Goal: Information Seeking & Learning: Check status

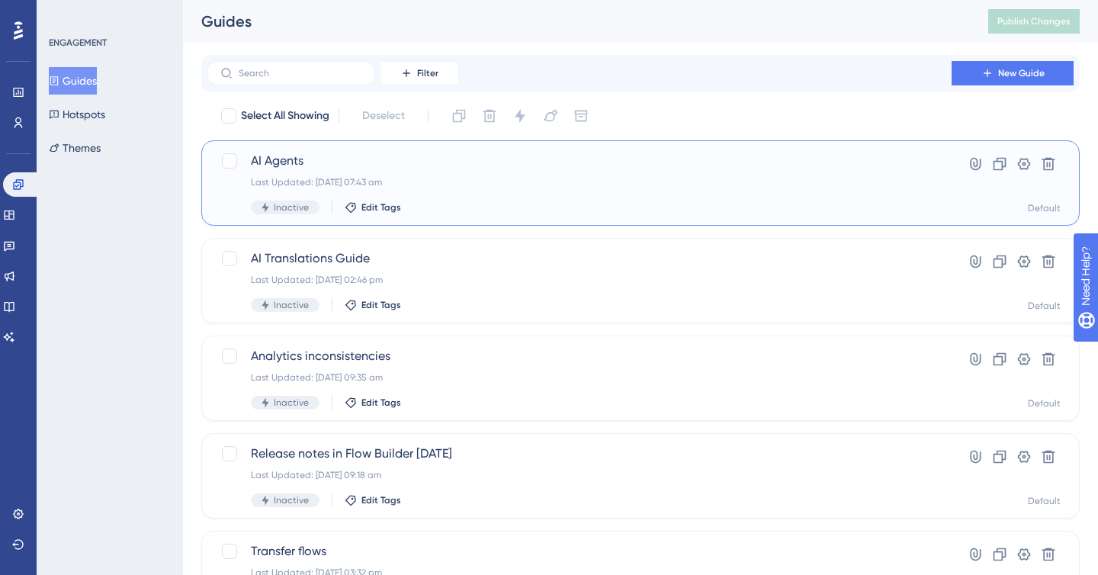
click at [301, 164] on span "AI Agents" at bounding box center [579, 161] width 657 height 18
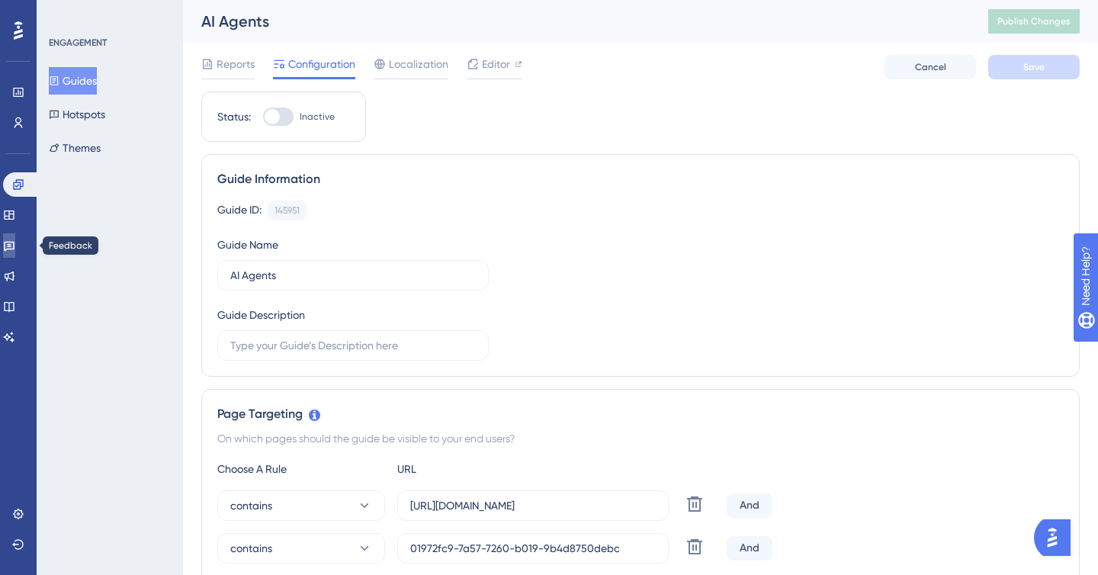
click at [14, 245] on icon at bounding box center [9, 247] width 11 height 10
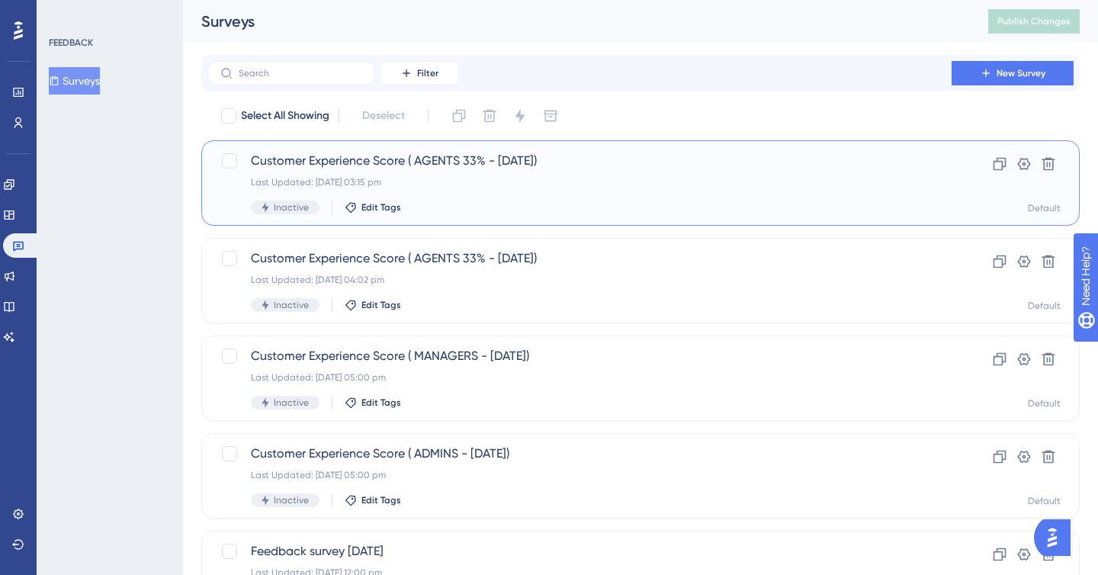
click at [377, 178] on div "Last Updated: [DATE] 03:15 pm" at bounding box center [579, 182] width 657 height 12
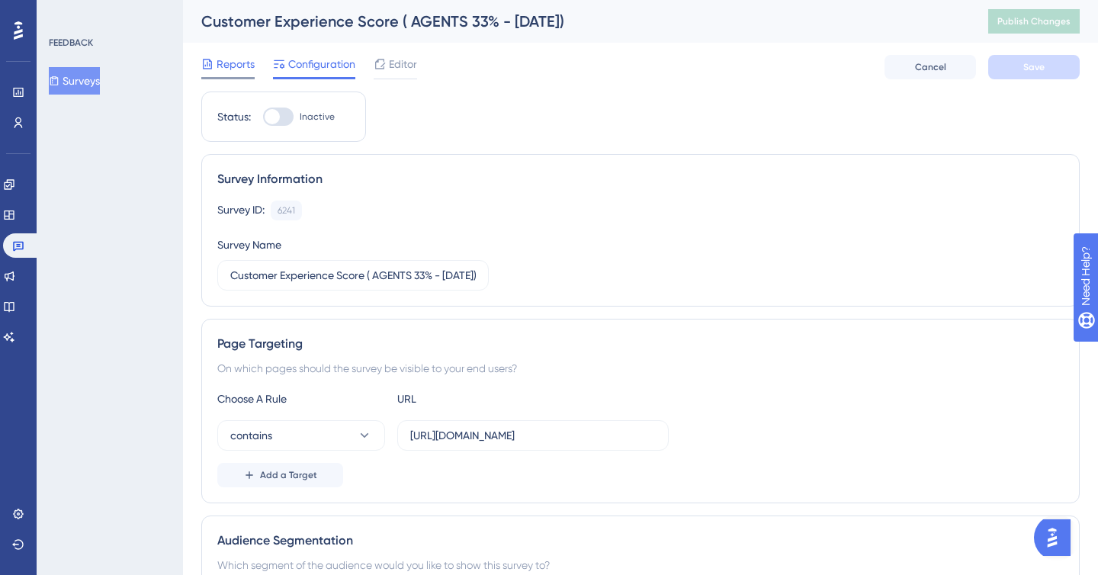
click at [230, 63] on span "Reports" at bounding box center [236, 64] width 38 height 18
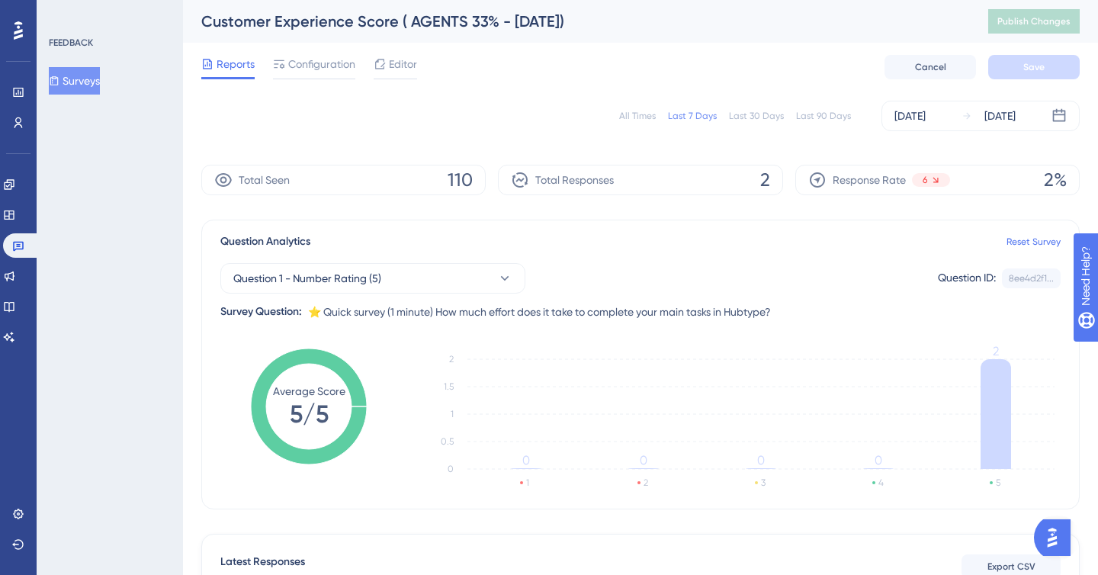
click at [647, 117] on div "All Times" at bounding box center [637, 116] width 37 height 12
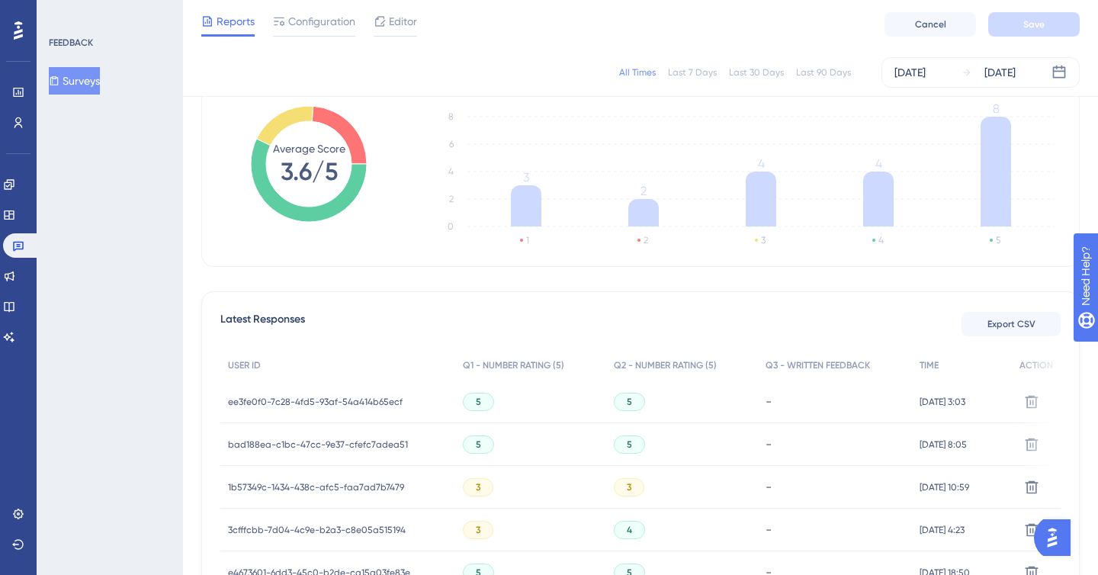
scroll to position [146, 0]
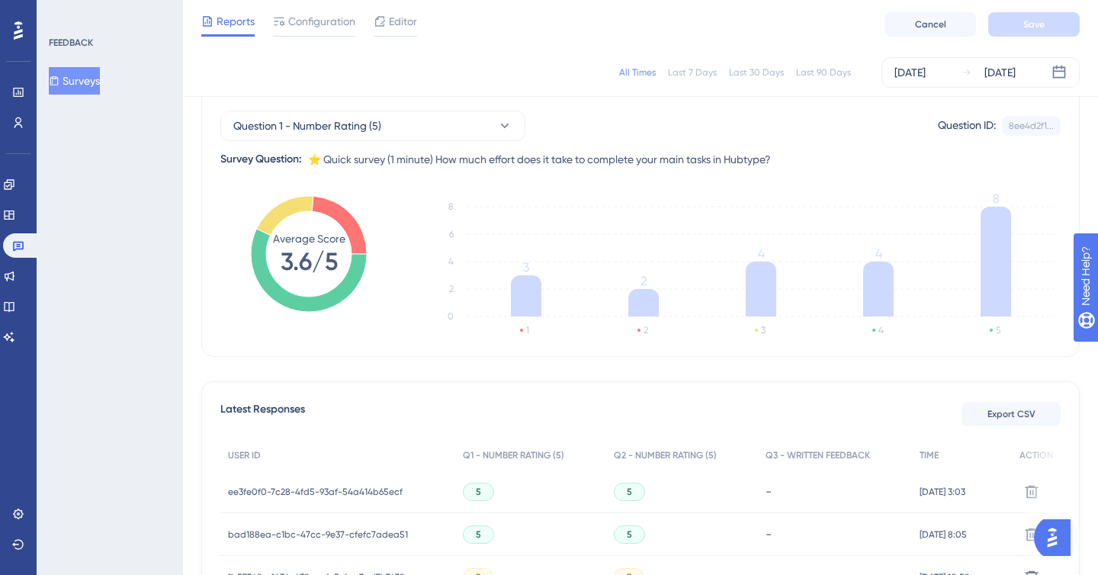
click at [679, 155] on span "⭐️ Quick survey (1 minute) How much effort does it take to complete your main t…" at bounding box center [539, 159] width 463 height 18
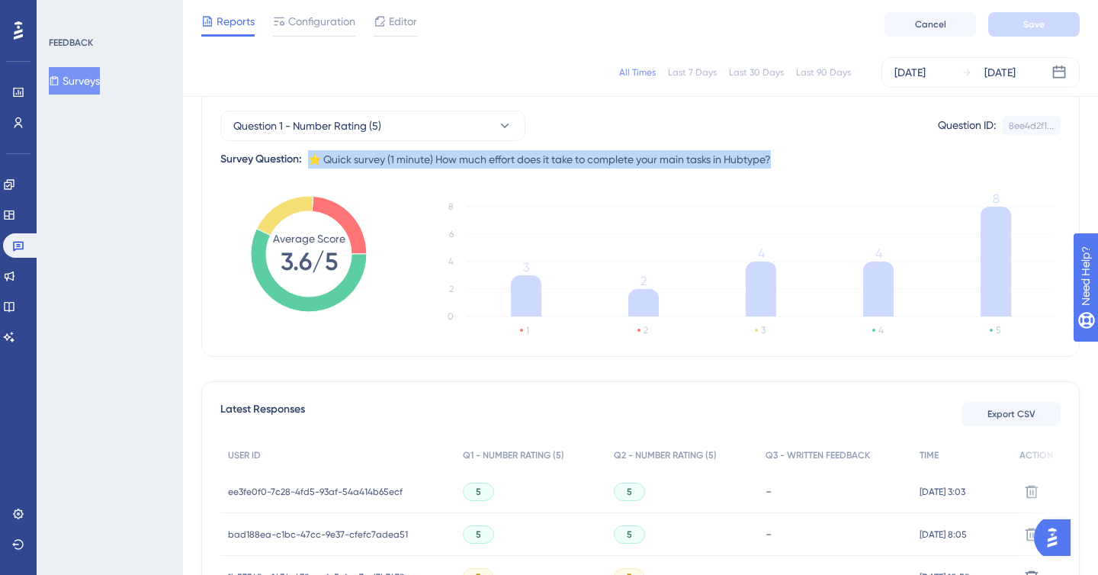
click at [679, 155] on span "⭐️ Quick survey (1 minute) How much effort does it take to complete your main t…" at bounding box center [539, 159] width 463 height 18
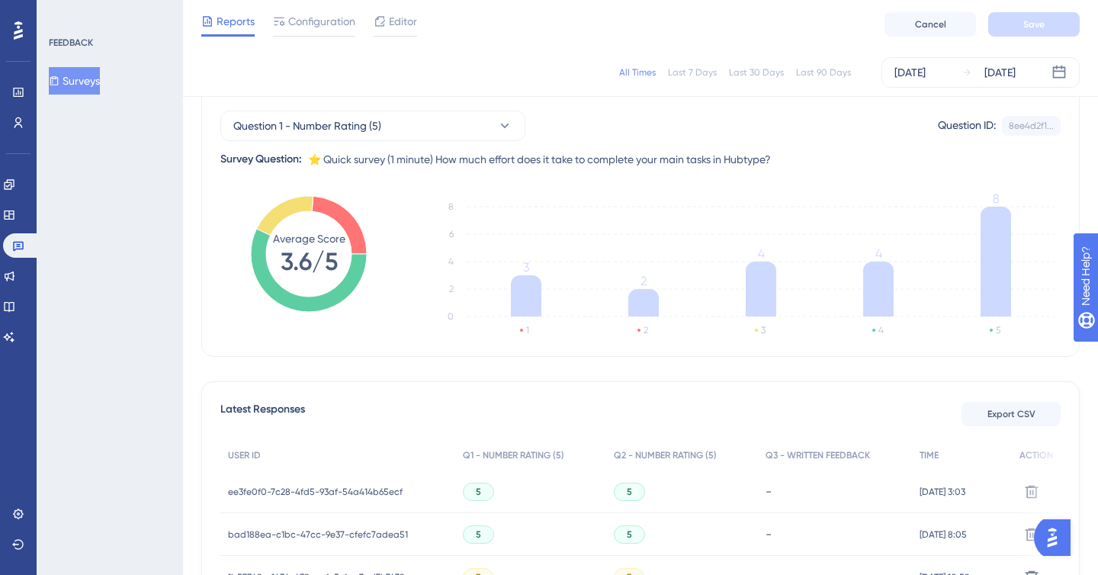
click at [335, 11] on div "Reports Configuration Editor Cancel Save" at bounding box center [640, 24] width 915 height 49
click at [310, 37] on div "Reports Configuration Editor Cancel Save" at bounding box center [640, 24] width 915 height 49
click at [311, 34] on div at bounding box center [314, 35] width 82 height 2
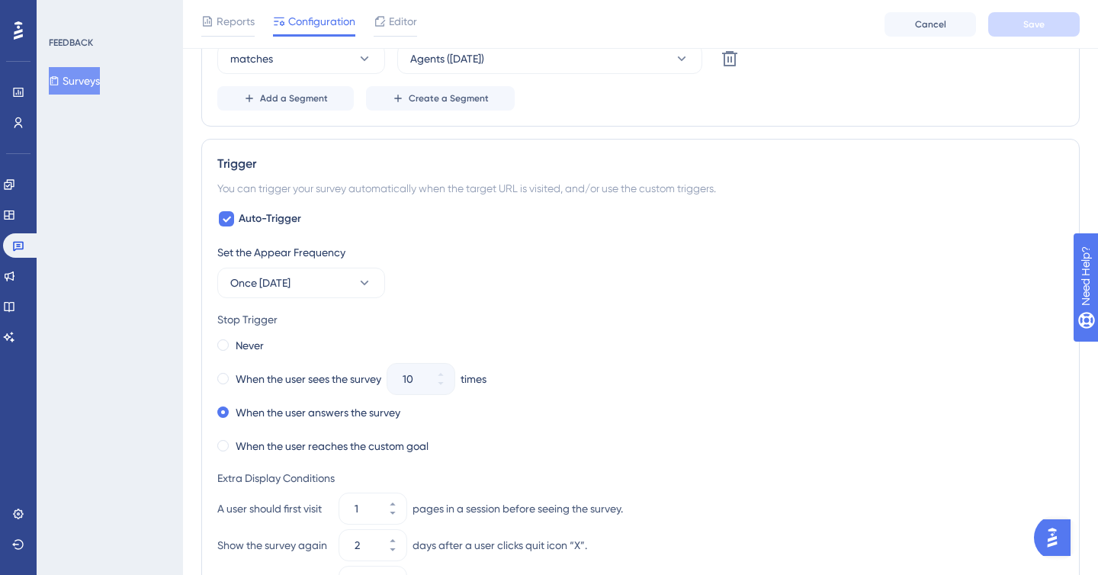
scroll to position [920, 0]
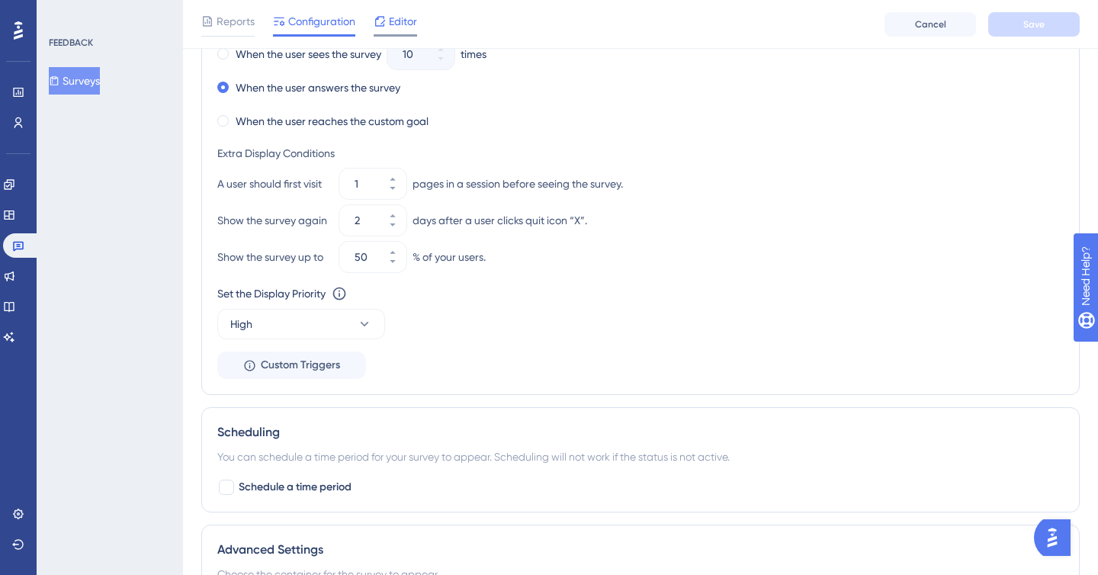
click at [390, 14] on span "Editor" at bounding box center [403, 21] width 28 height 18
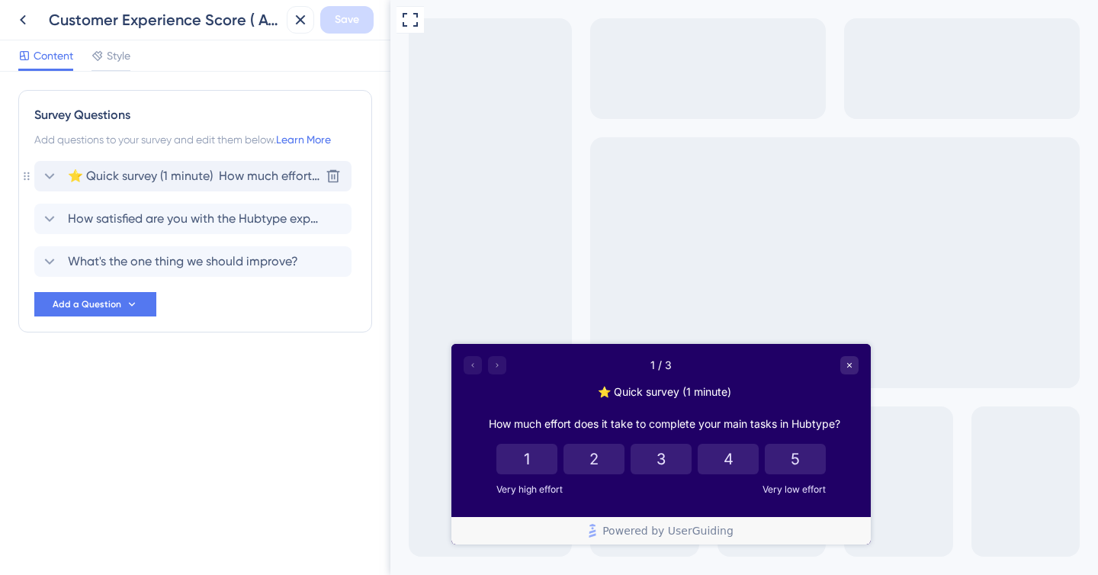
click at [174, 176] on span "⭐️ Quick survey (1 minute) How much effort does it take to complete your main t…" at bounding box center [194, 176] width 252 height 18
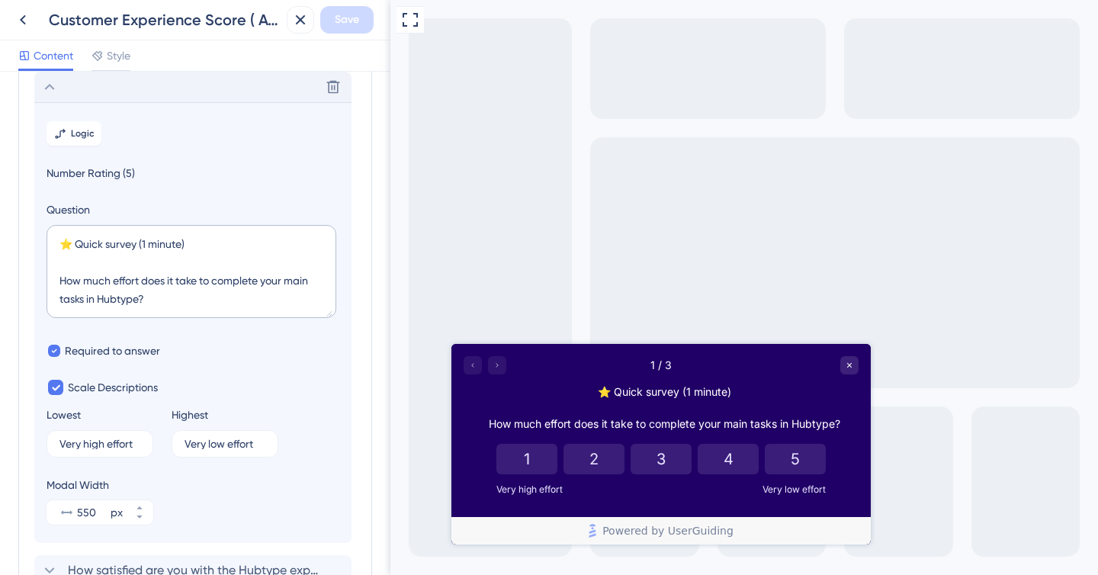
scroll to position [18, 0]
click at [26, 24] on icon at bounding box center [23, 20] width 18 height 18
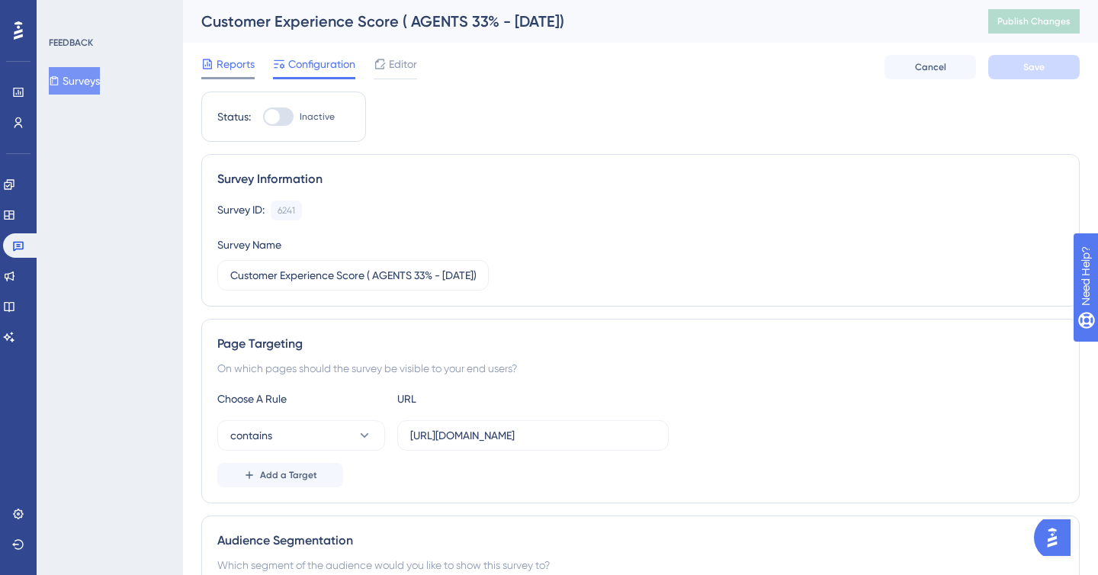
click at [239, 72] on span "Reports" at bounding box center [236, 64] width 38 height 18
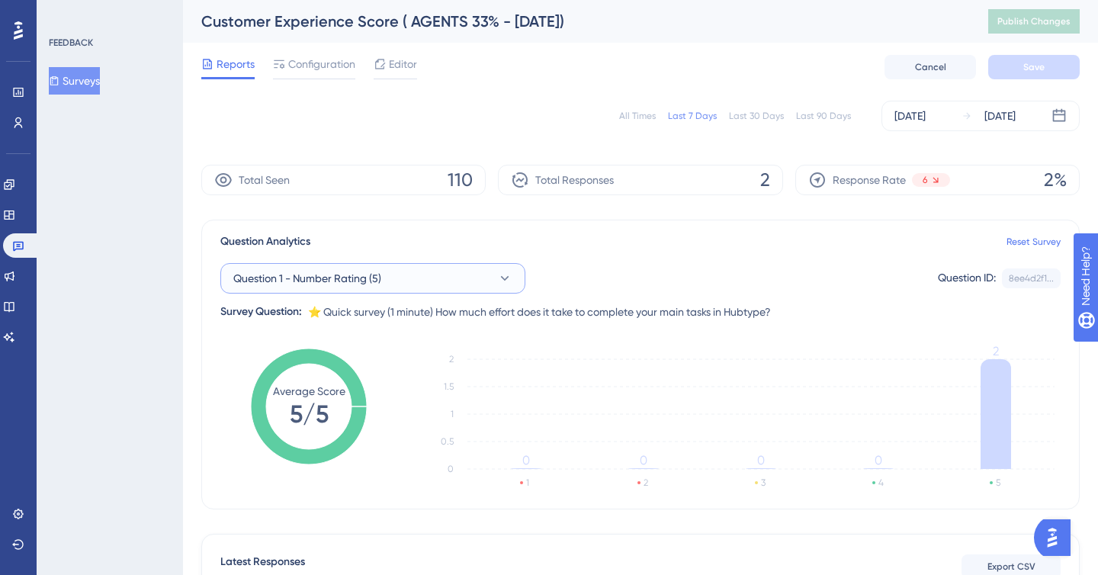
click at [429, 277] on button "Question 1 - Number Rating (5)" at bounding box center [372, 278] width 305 height 30
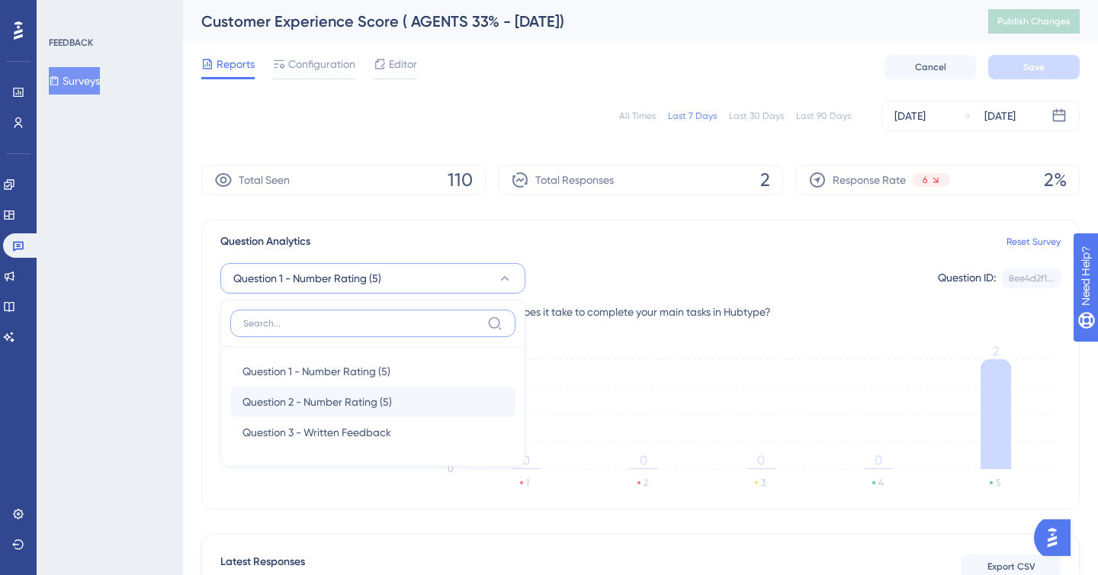
scroll to position [95, 0]
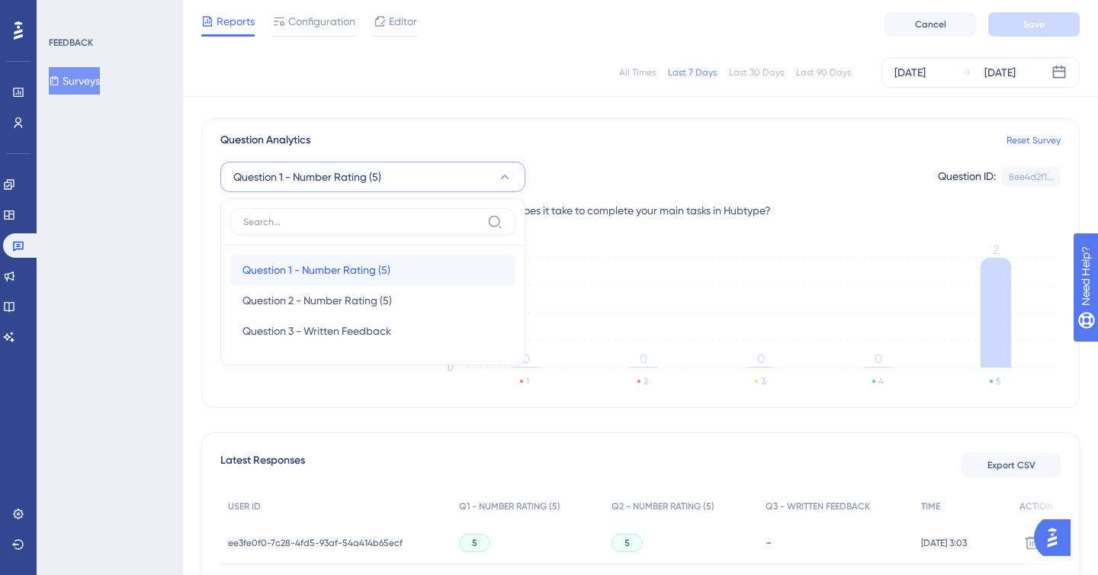
click at [400, 266] on div "Question 1 - Number Rating (5) Question 1 - Number Rating (5)" at bounding box center [372, 270] width 261 height 30
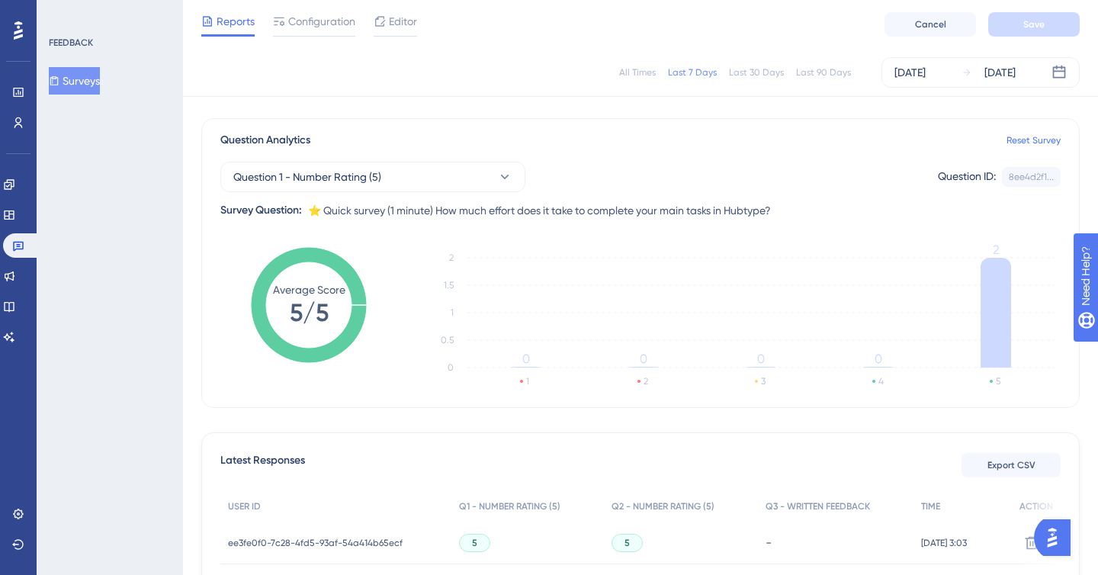
scroll to position [0, 0]
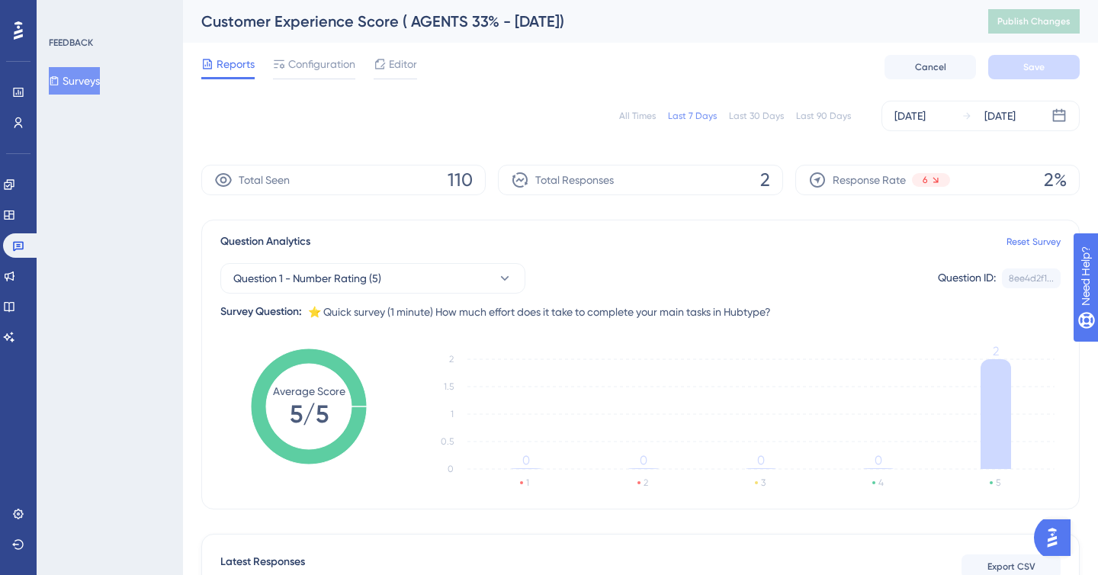
click at [644, 114] on div "All Times" at bounding box center [637, 116] width 37 height 12
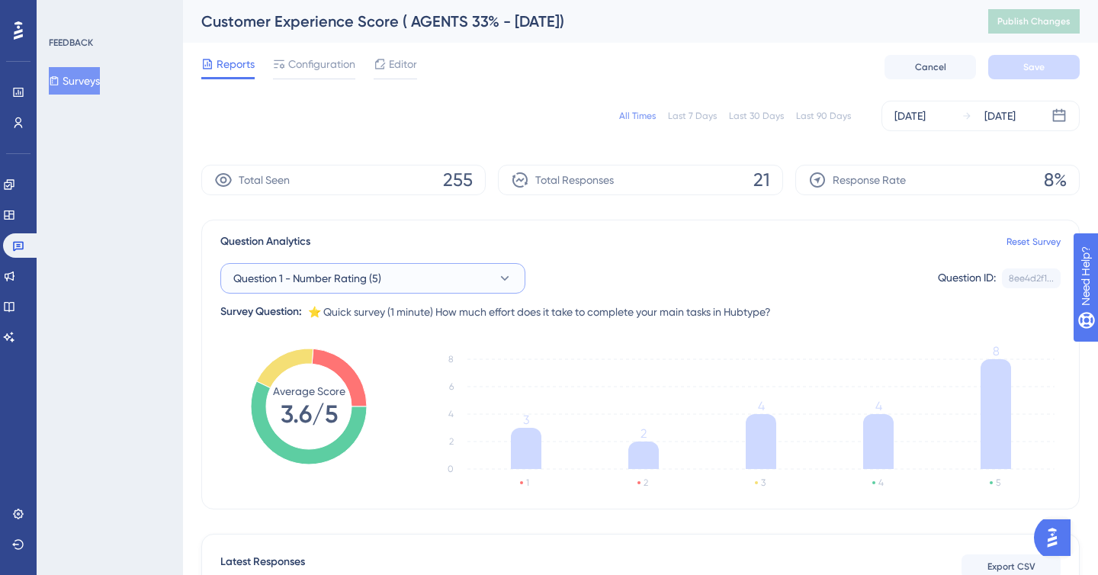
click at [422, 281] on button "Question 1 - Number Rating (5)" at bounding box center [372, 278] width 305 height 30
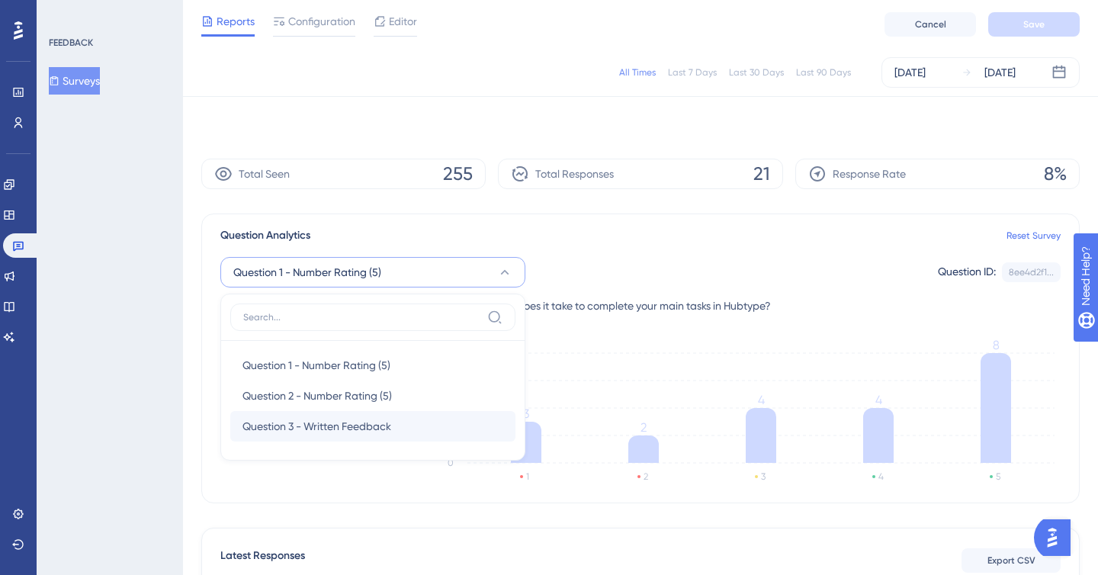
scroll to position [95, 0]
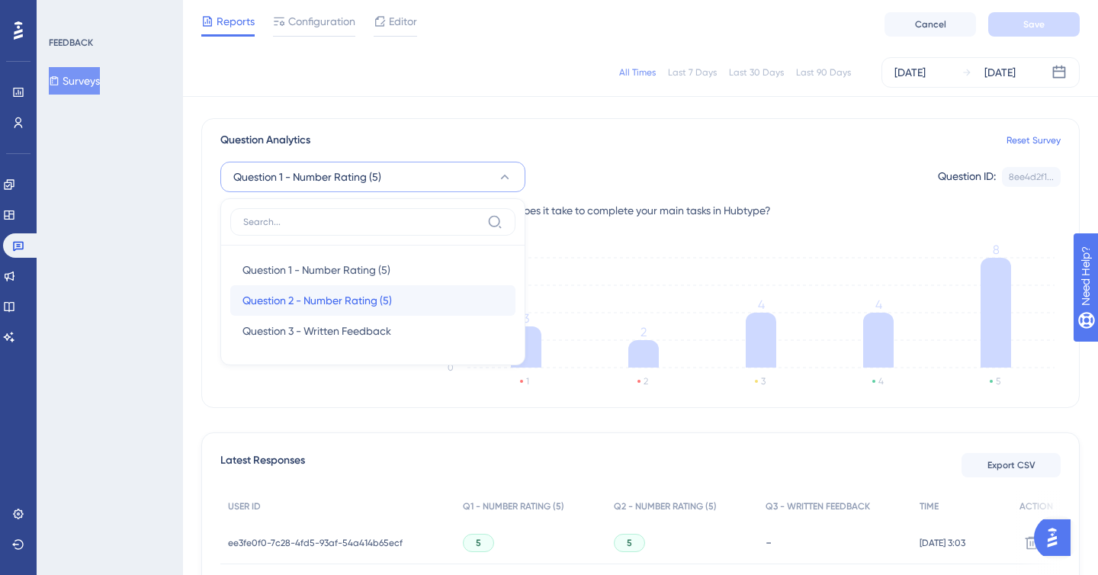
click at [378, 297] on span "Question 2 - Number Rating (5)" at bounding box center [316, 300] width 149 height 18
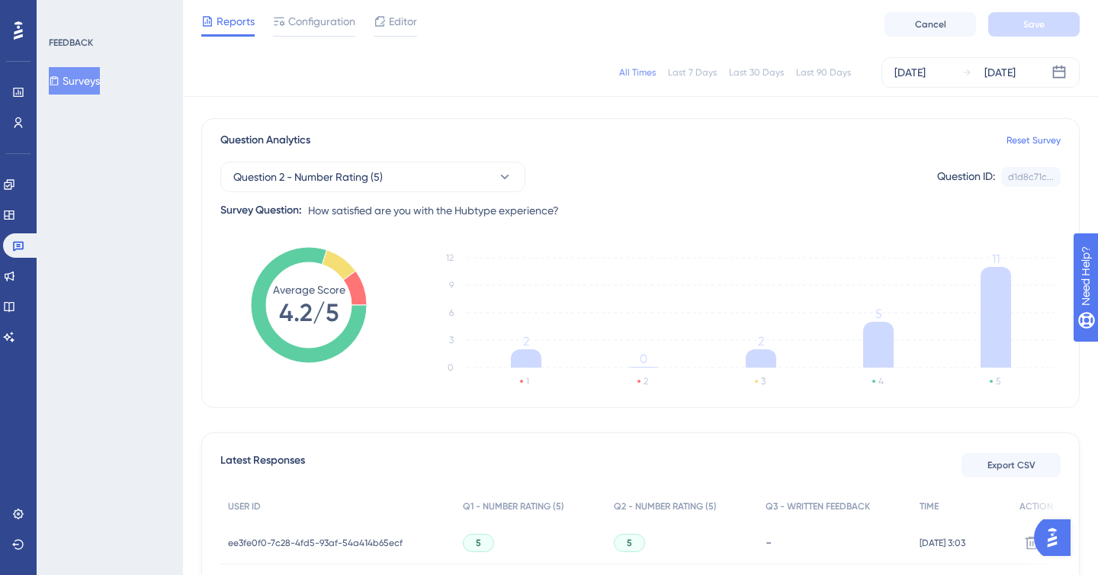
click at [429, 191] on div "Question 2 - Number Rating (5) Question ID: d1d8c71c... Copy Survey Question: H…" at bounding box center [640, 184] width 840 height 70
click at [429, 179] on button "Question 2 - Number Rating (5)" at bounding box center [372, 177] width 305 height 30
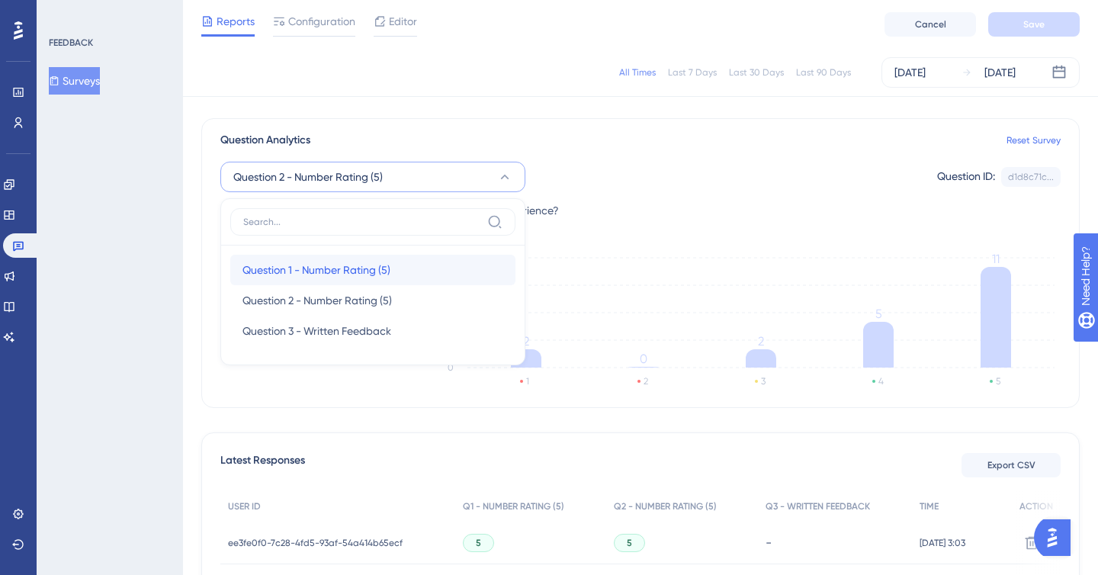
click at [384, 257] on div "Question 1 - Number Rating (5) Question 1 - Number Rating (5)" at bounding box center [372, 270] width 261 height 30
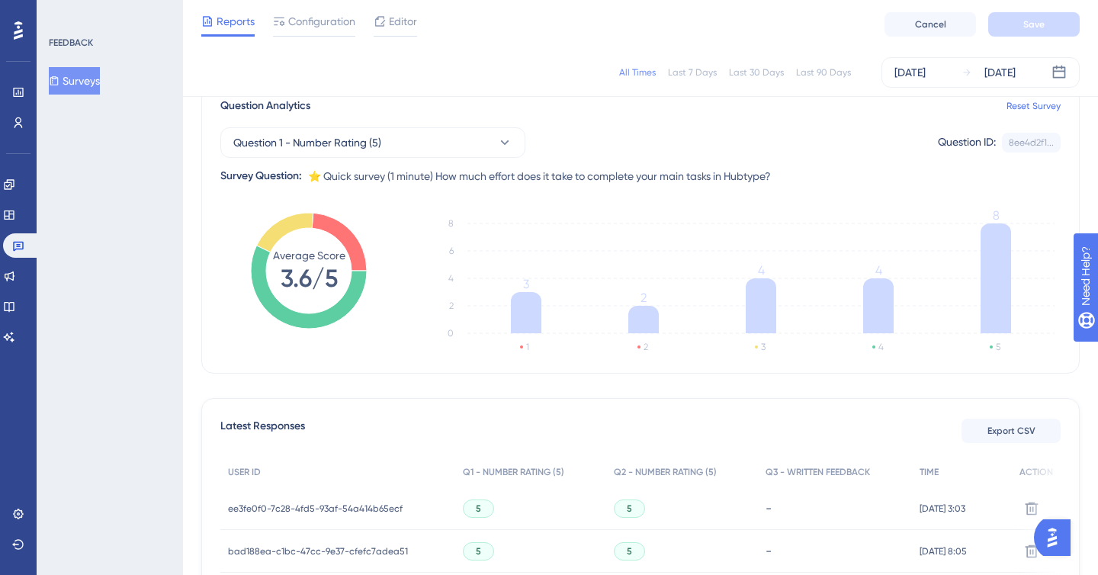
scroll to position [131, 0]
click at [501, 149] on button "Question 1 - Number Rating (5)" at bounding box center [372, 141] width 305 height 30
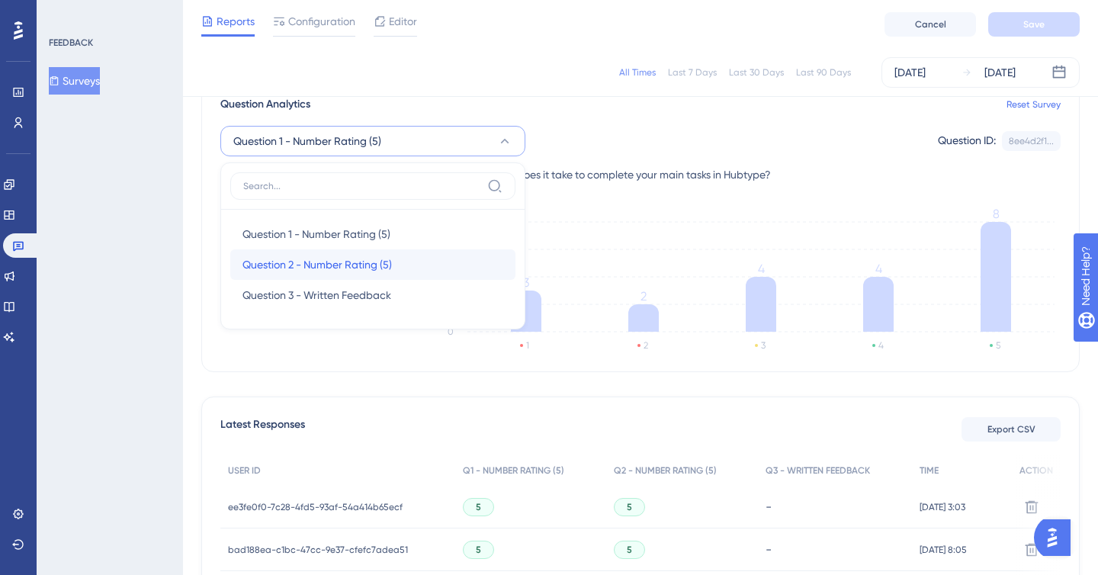
click at [365, 256] on span "Question 2 - Number Rating (5)" at bounding box center [316, 264] width 149 height 18
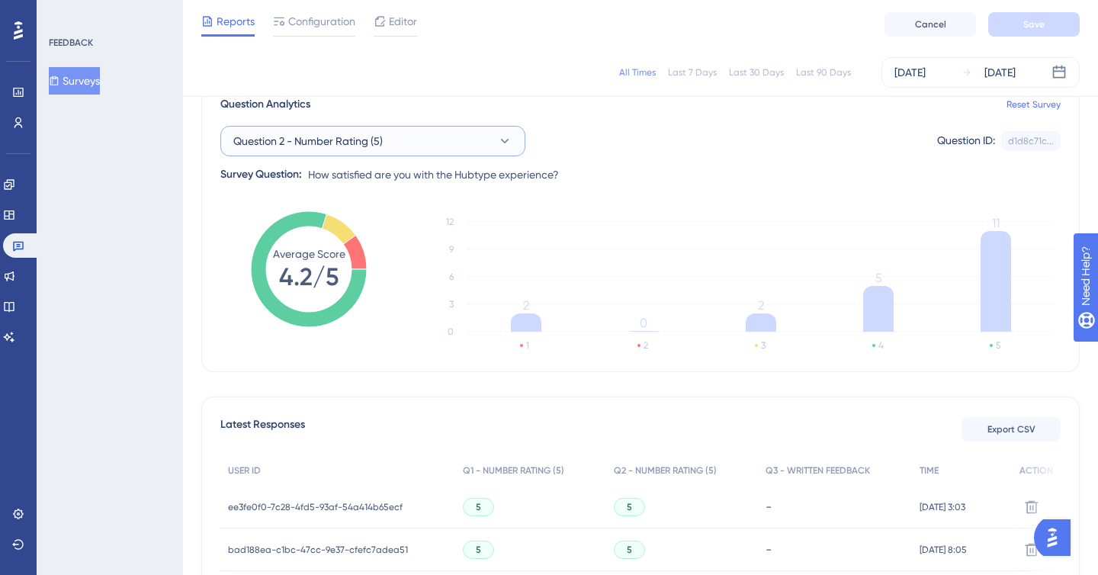
click at [322, 142] on span "Question 2 - Number Rating (5)" at bounding box center [307, 141] width 149 height 18
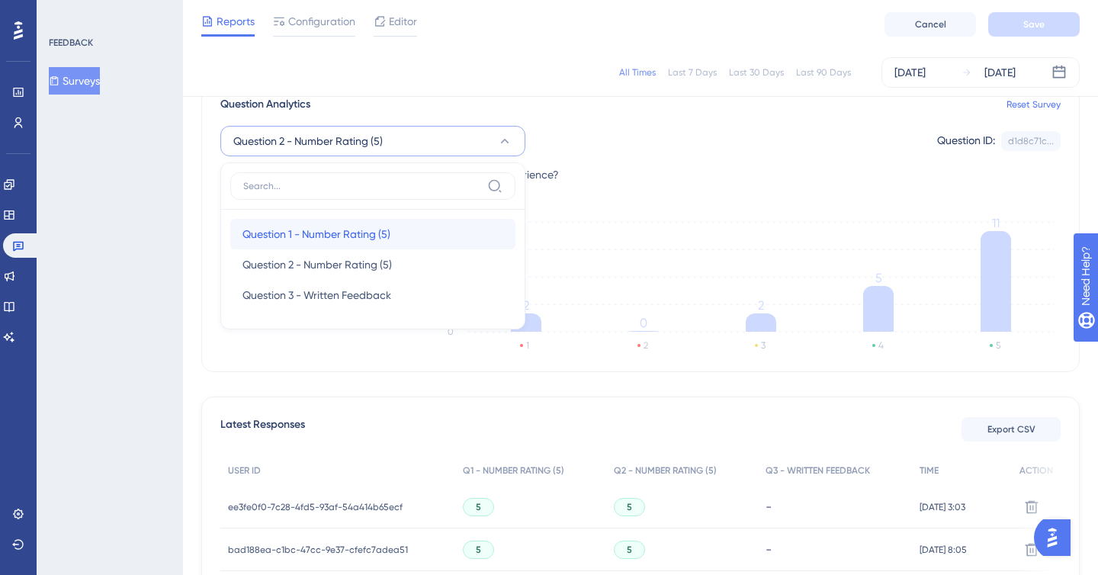
click at [319, 232] on span "Question 1 - Number Rating (5)" at bounding box center [316, 234] width 148 height 18
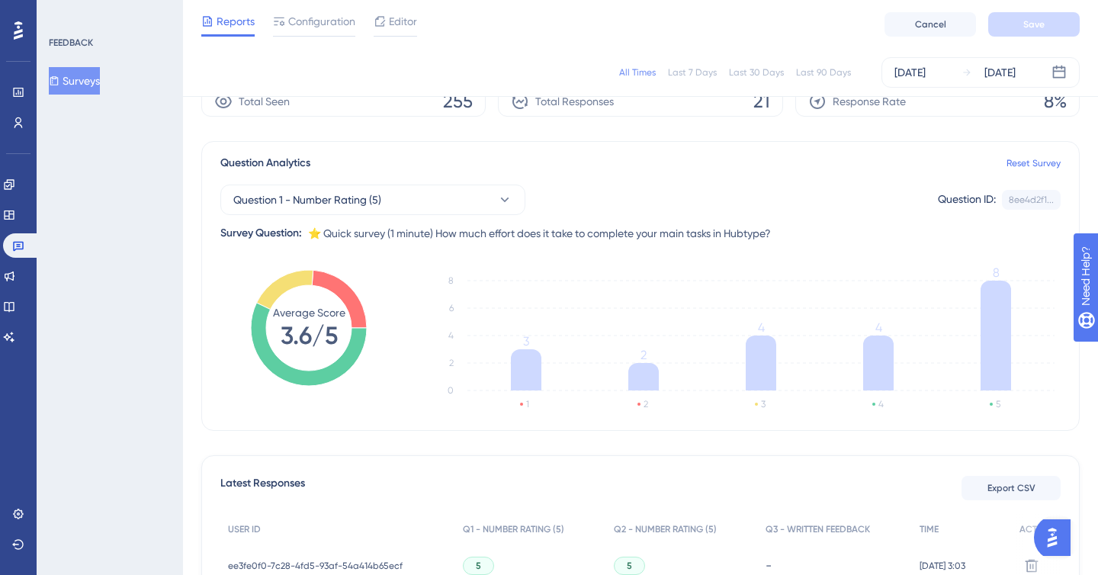
scroll to position [57, 0]
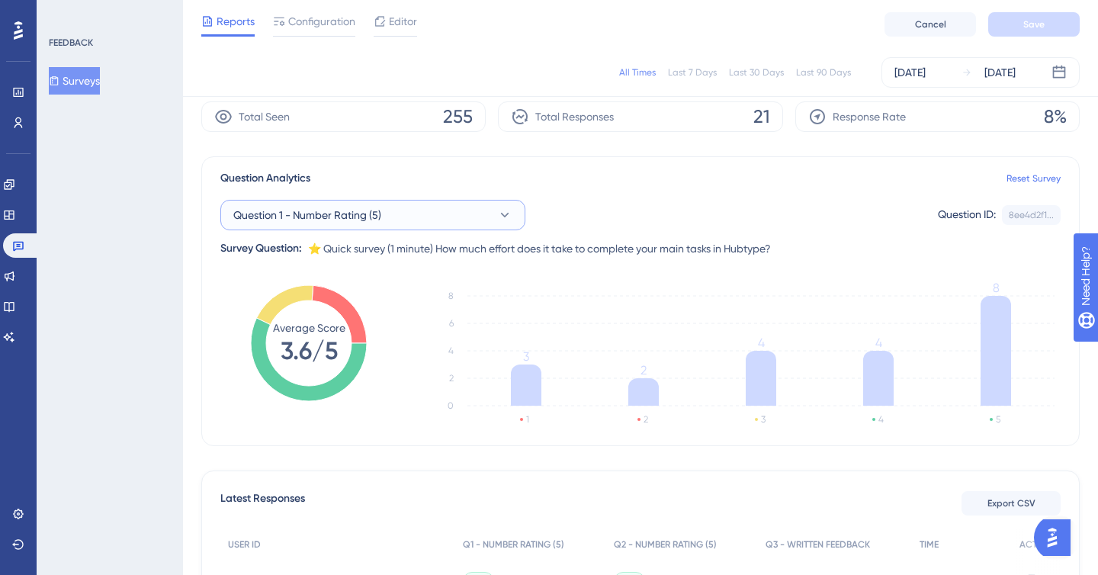
click at [514, 222] on button "Question 1 - Number Rating (5)" at bounding box center [372, 215] width 305 height 30
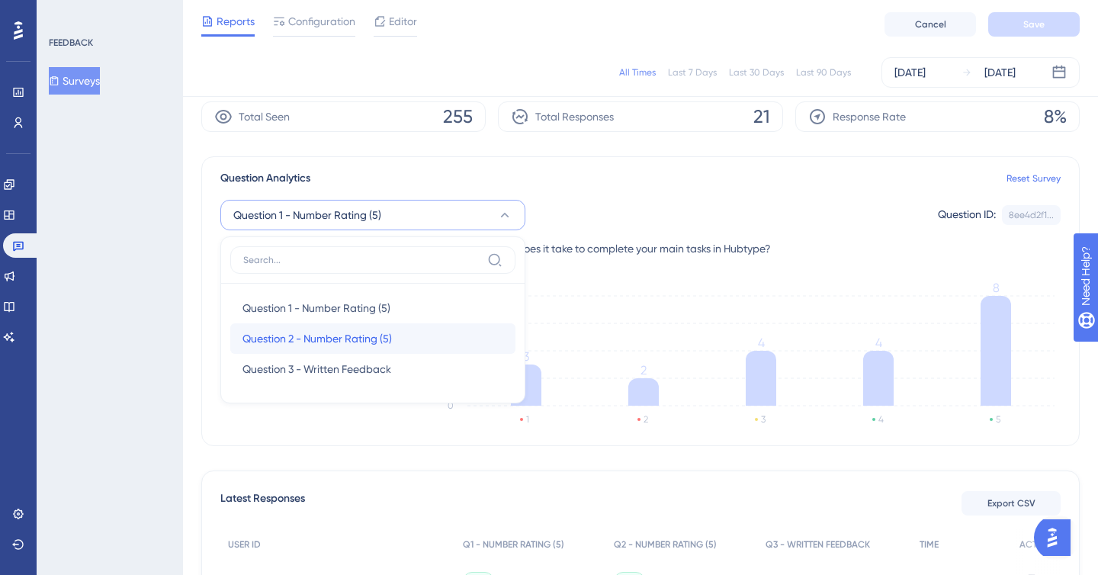
click at [415, 336] on div "Question 2 - Number Rating (5) Question 2 - Number Rating (5)" at bounding box center [372, 338] width 261 height 30
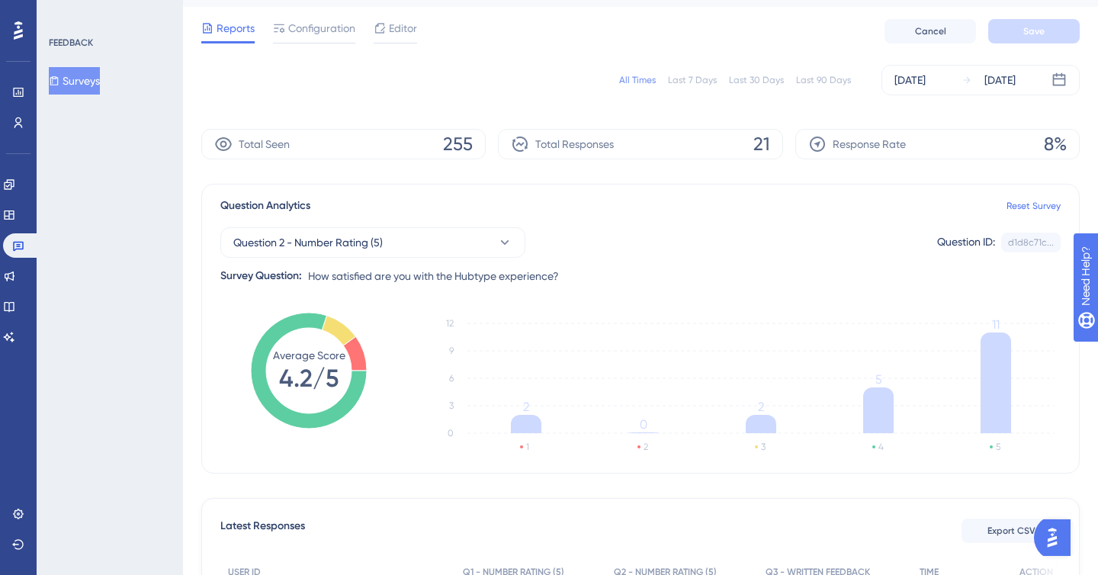
scroll to position [0, 0]
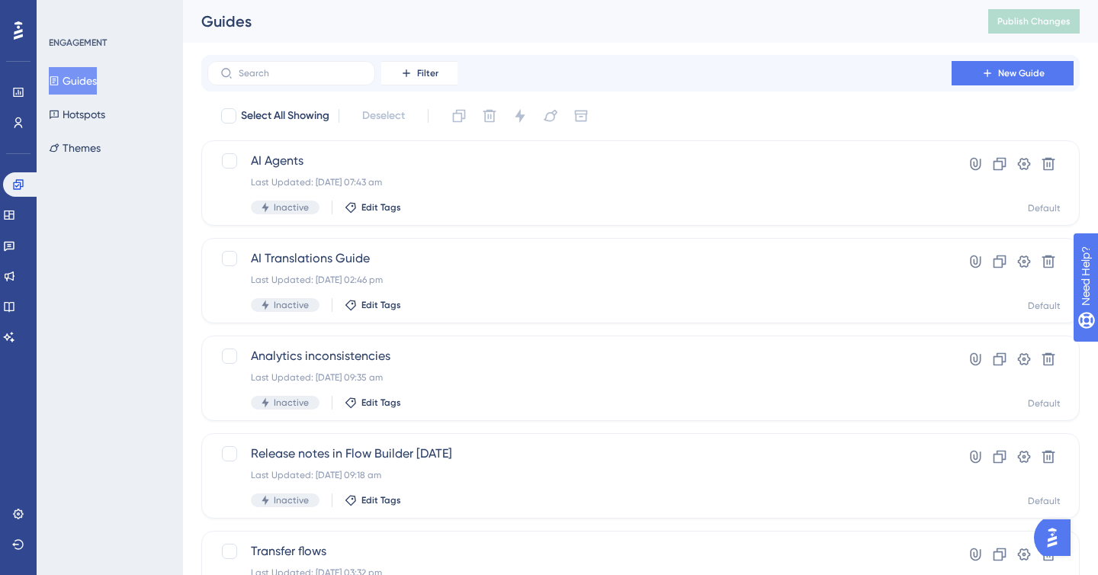
click at [21, 290] on div "Engagement Widgets Feedback Product Updates Knowledge Base AI Assistant" at bounding box center [18, 260] width 30 height 177
click at [22, 289] on div "Engagement Widgets Feedback Product Updates Knowledge Base AI Assistant" at bounding box center [18, 260] width 30 height 177
click at [15, 283] on link at bounding box center [9, 276] width 12 height 24
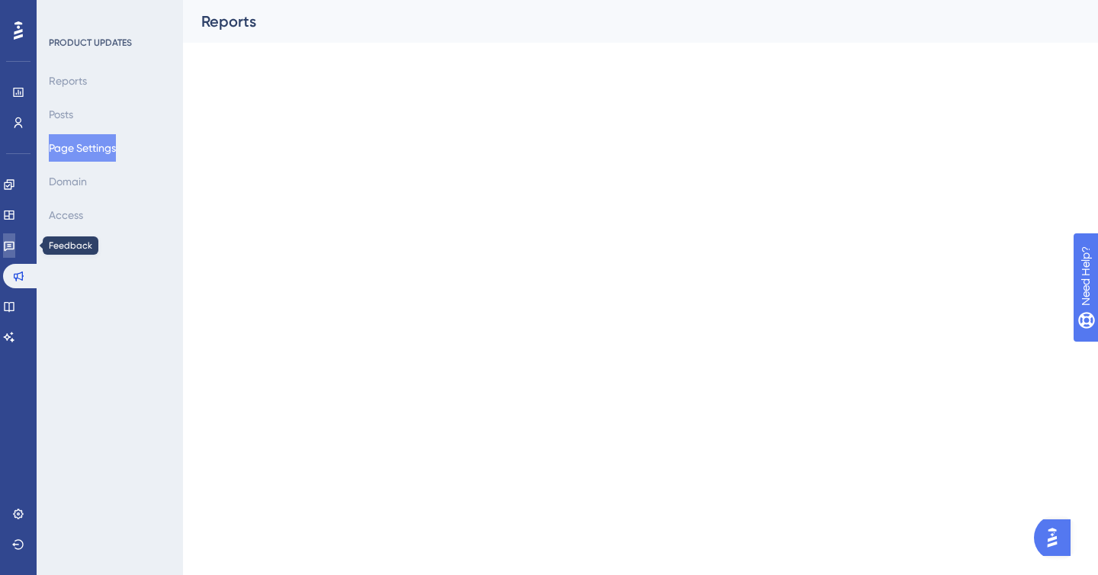
click at [15, 253] on link at bounding box center [9, 245] width 12 height 24
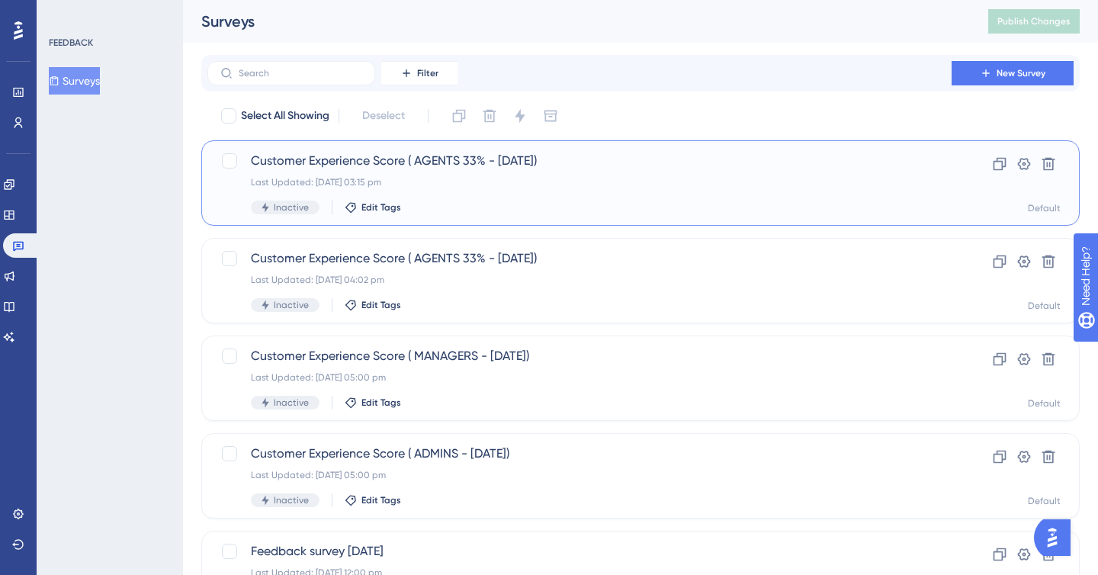
click at [408, 168] on span "Customer Experience Score ( AGENTS 33% - [DATE])" at bounding box center [579, 161] width 657 height 18
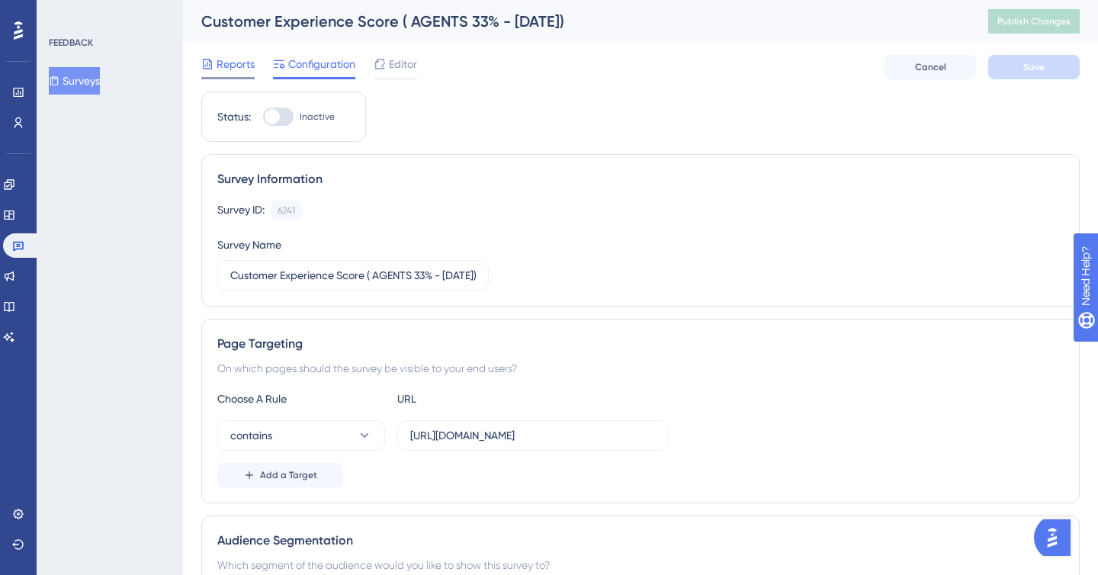
click at [235, 67] on span "Reports" at bounding box center [236, 64] width 38 height 18
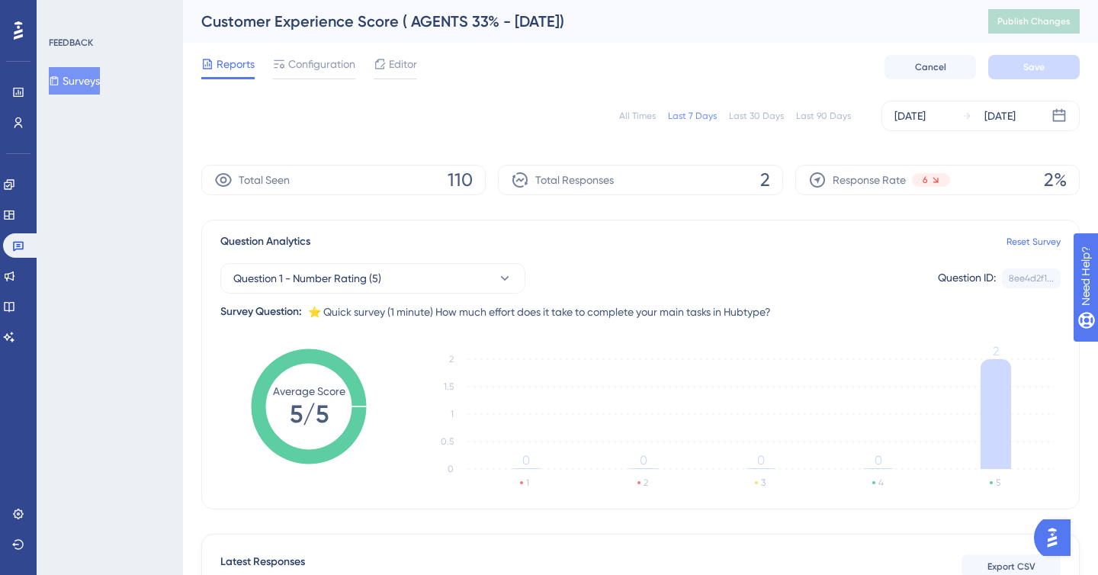
click at [396, 187] on div "Total Seen 110" at bounding box center [343, 180] width 284 height 30
click at [640, 121] on div "All Times" at bounding box center [637, 116] width 37 height 12
